Goal: Check status: Check status

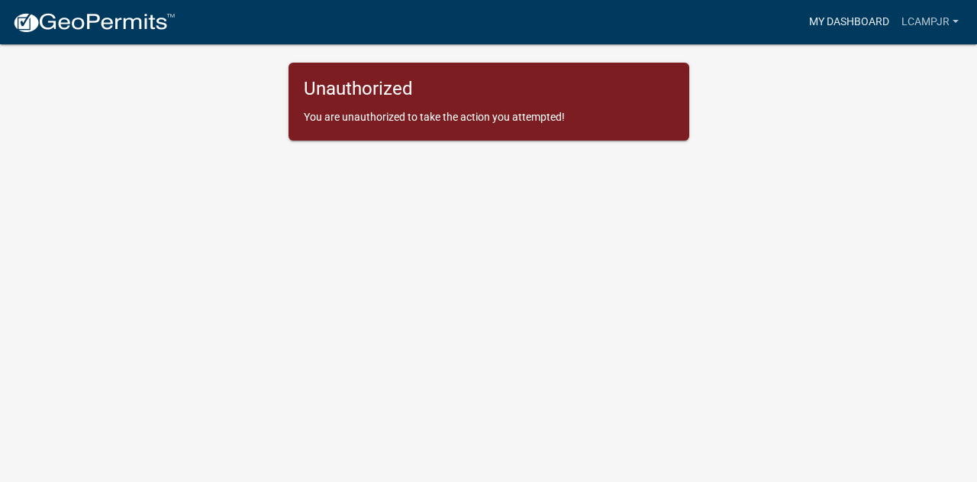
click at [821, 28] on link "My Dashboard" at bounding box center [849, 22] width 92 height 29
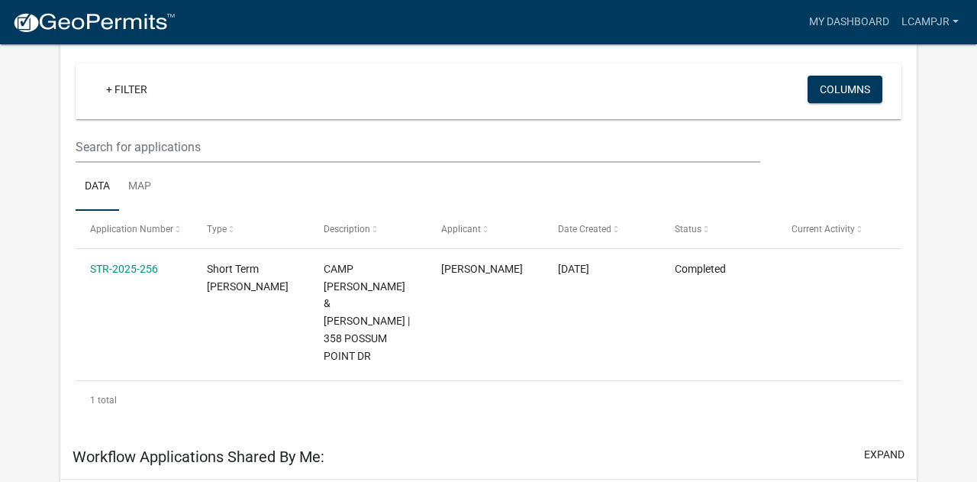
scroll to position [165, 0]
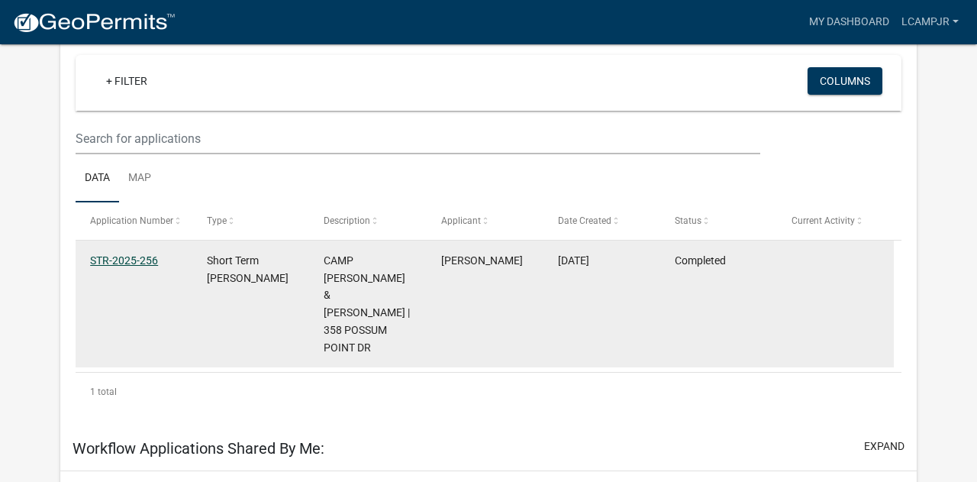
click at [121, 266] on link "STR-2025-256" at bounding box center [124, 260] width 68 height 12
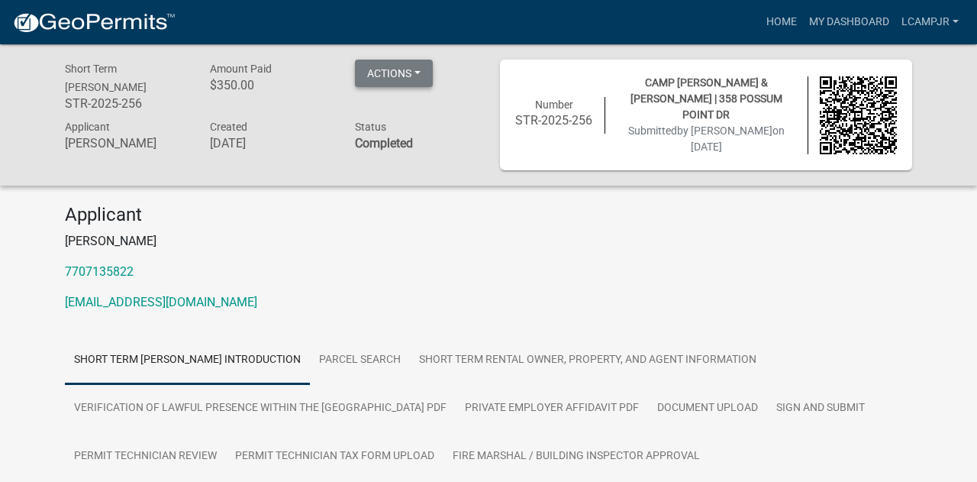
click at [418, 73] on button "Actions" at bounding box center [394, 73] width 78 height 27
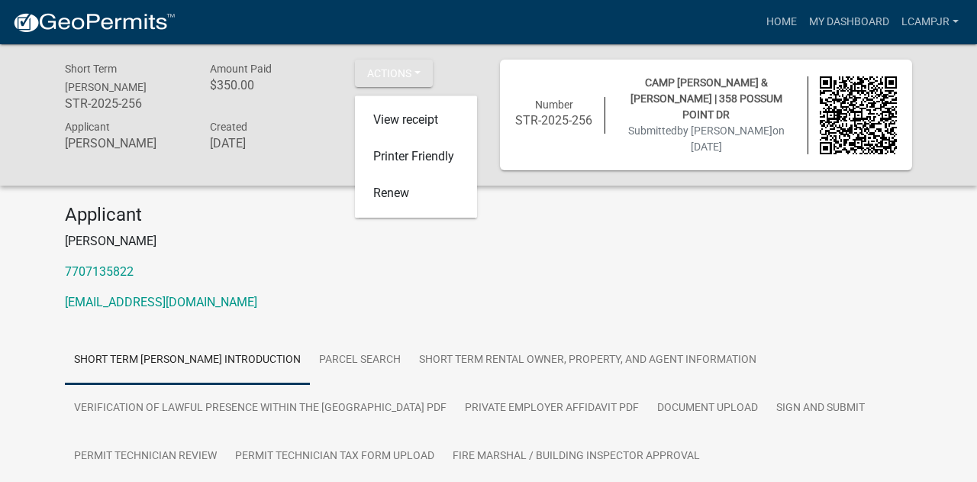
click at [715, 324] on div "Applicant [PERSON_NAME] 7707135822 [EMAIL_ADDRESS][DOMAIN_NAME]" at bounding box center [488, 264] width 870 height 120
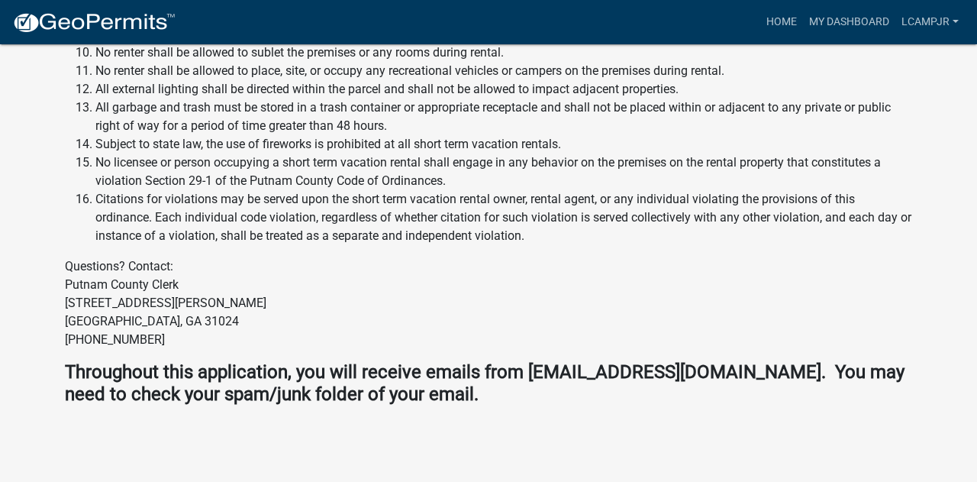
scroll to position [2457, 0]
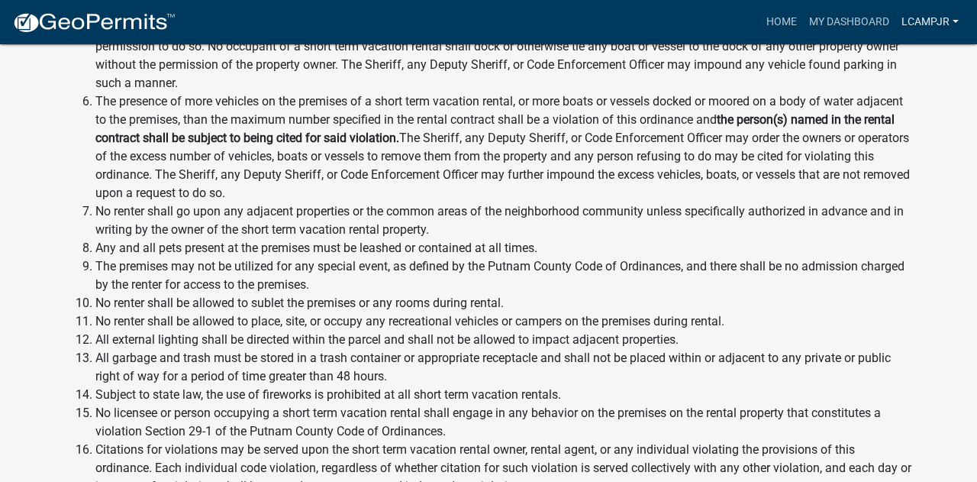
click at [920, 31] on link "Lcampjr" at bounding box center [929, 22] width 69 height 29
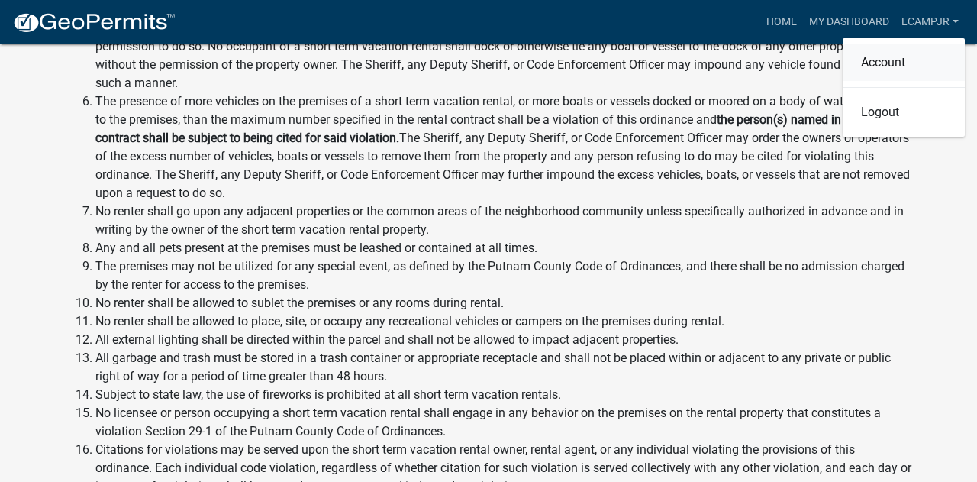
click at [876, 76] on link "Account" at bounding box center [904, 62] width 122 height 37
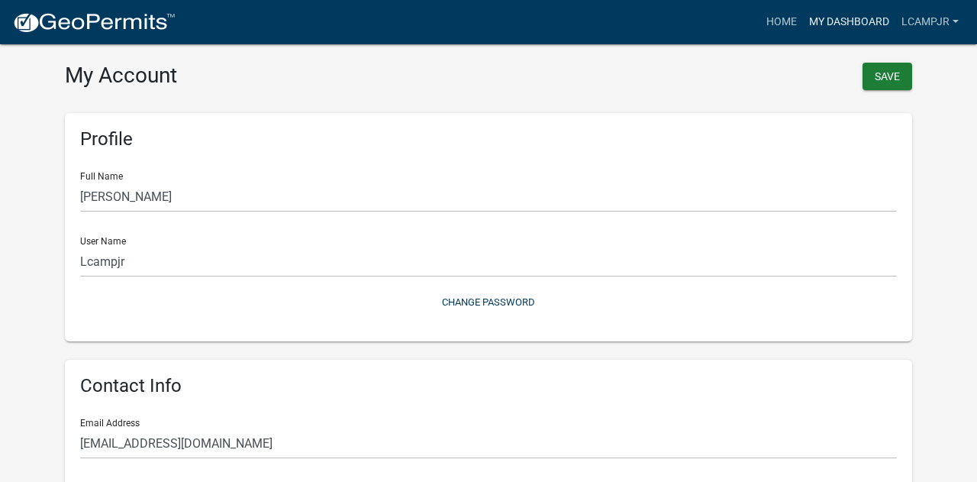
click at [803, 21] on link "My Dashboard" at bounding box center [849, 22] width 92 height 29
